Goal: Transaction & Acquisition: Subscribe to service/newsletter

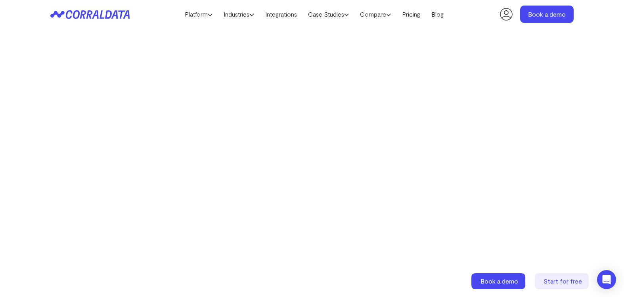
scroll to position [170, 0]
click at [414, 14] on link "Pricing" at bounding box center [410, 14] width 29 height 12
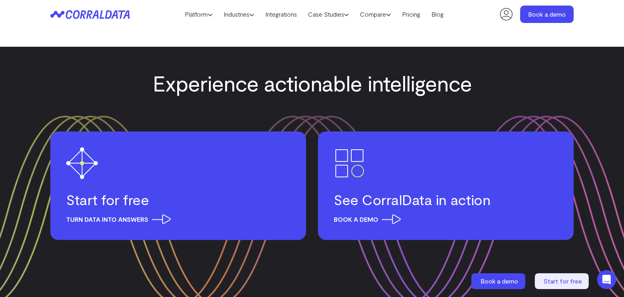
scroll to position [972, 0]
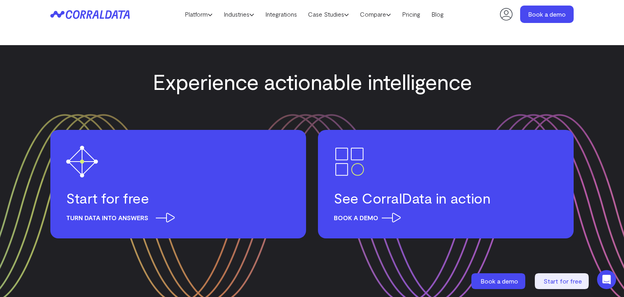
click at [164, 214] on span "Turn data into answers" at bounding box center [118, 218] width 105 height 10
